Goal: Information Seeking & Learning: Learn about a topic

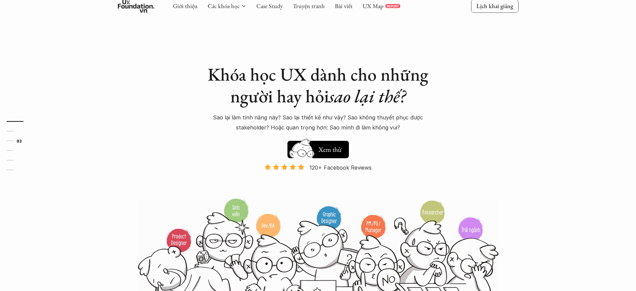
scroll to position [612, 0]
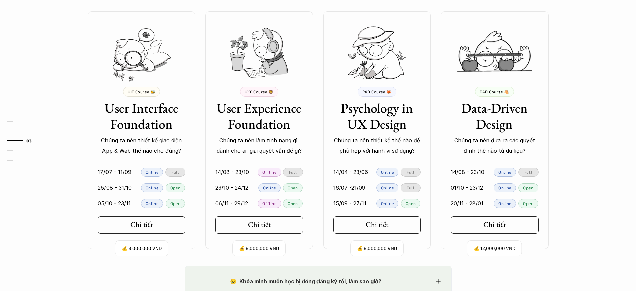
click at [141, 145] on p "Chúng ta nên thiết kế giao diện App & Web thế nào cho đúng?" at bounding box center [142, 145] width 88 height 20
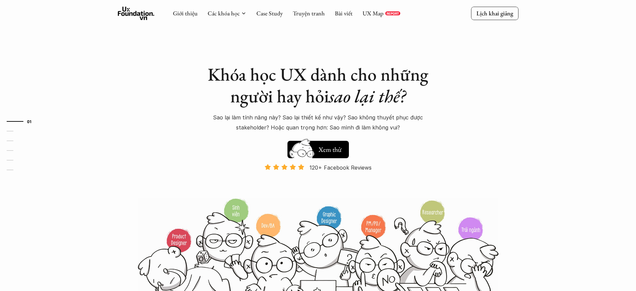
click at [341, 167] on p "120+ Facebook Reviews" at bounding box center [341, 167] width 62 height 10
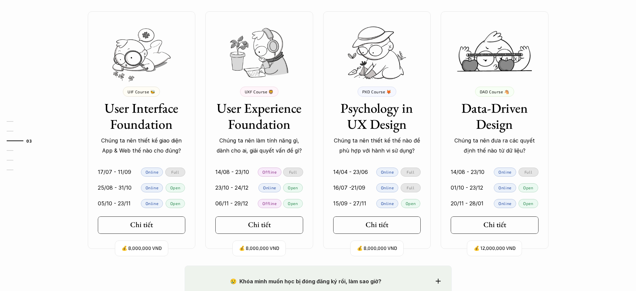
click at [141, 145] on p "Chúng ta nên thiết kế giao diện App & Web thế nào cho đúng?" at bounding box center [142, 145] width 88 height 20
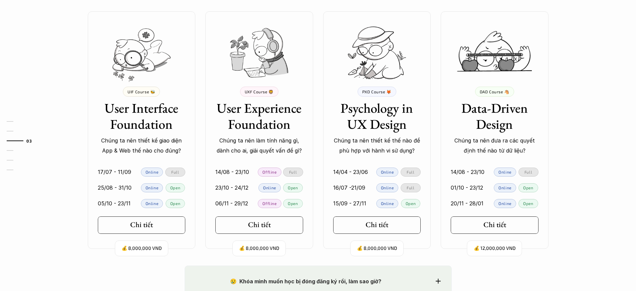
click at [141, 145] on p "Chúng ta nên thiết kế giao diện App & Web thế nào cho đúng?" at bounding box center [142, 145] width 88 height 20
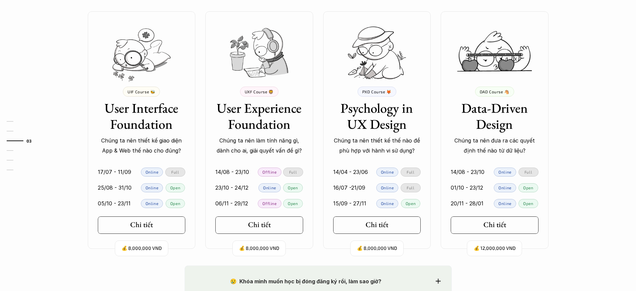
click at [141, 145] on p "Chúng ta nên thiết kế giao diện App & Web thế nào cho đúng?" at bounding box center [142, 145] width 88 height 20
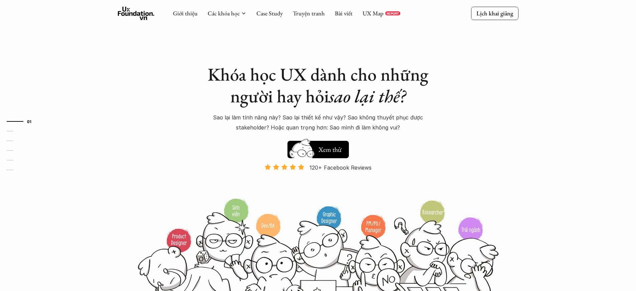
click at [341, 167] on p "120+ Facebook Reviews" at bounding box center [341, 167] width 62 height 10
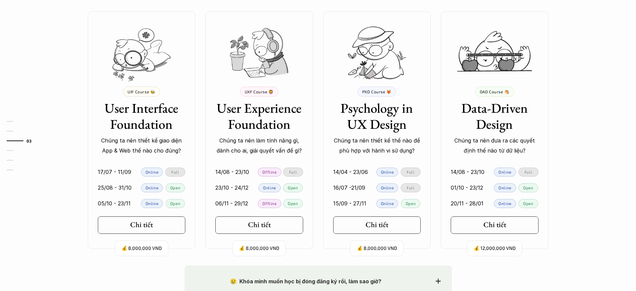
click at [141, 145] on p "Chúng ta nên thiết kế giao diện App & Web thế nào cho đúng?" at bounding box center [142, 145] width 88 height 20
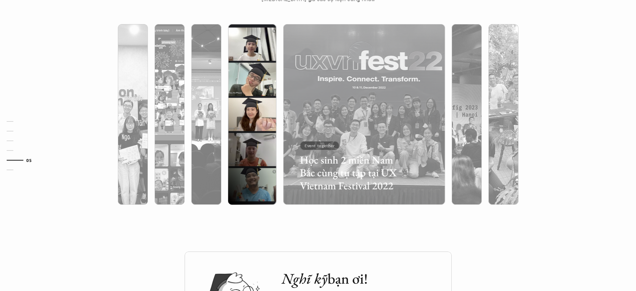
scroll to position [612, 0]
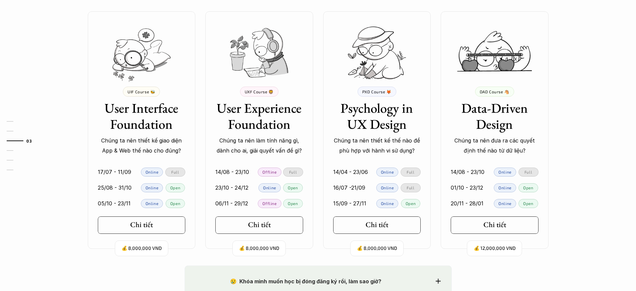
click at [141, 145] on p "Chúng ta nên thiết kế giao diện App & Web thế nào cho đúng?" at bounding box center [142, 145] width 88 height 20
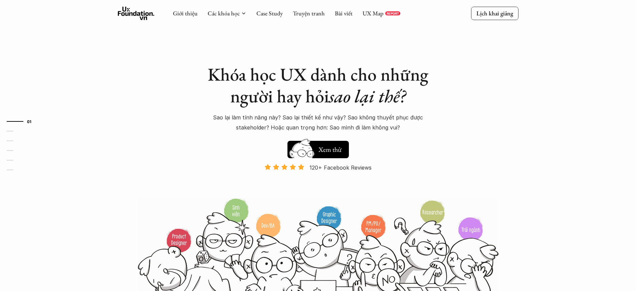
click at [341, 167] on p "120+ Facebook Reviews" at bounding box center [341, 167] width 62 height 10
click at [318, 186] on p "Và đang giảm dần do Facebook ra tính năng Locked Profile 😭 😭 😭" at bounding box center [318, 186] width 106 height 20
click at [341, 167] on p "120+ Facebook Reviews" at bounding box center [341, 167] width 62 height 10
